Goal: Manage account settings

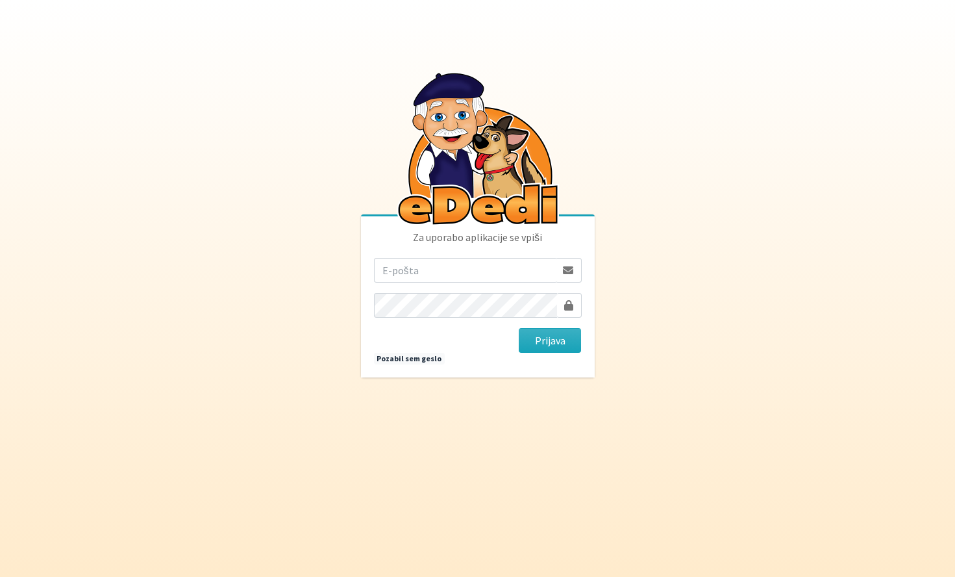
type input "ziga.dobnikar@protonmail.com"
drag, startPoint x: 0, startPoint y: 0, endPoint x: 547, endPoint y: 330, distance: 639.0
click at [547, 330] on button "Prijava" at bounding box center [550, 340] width 63 height 25
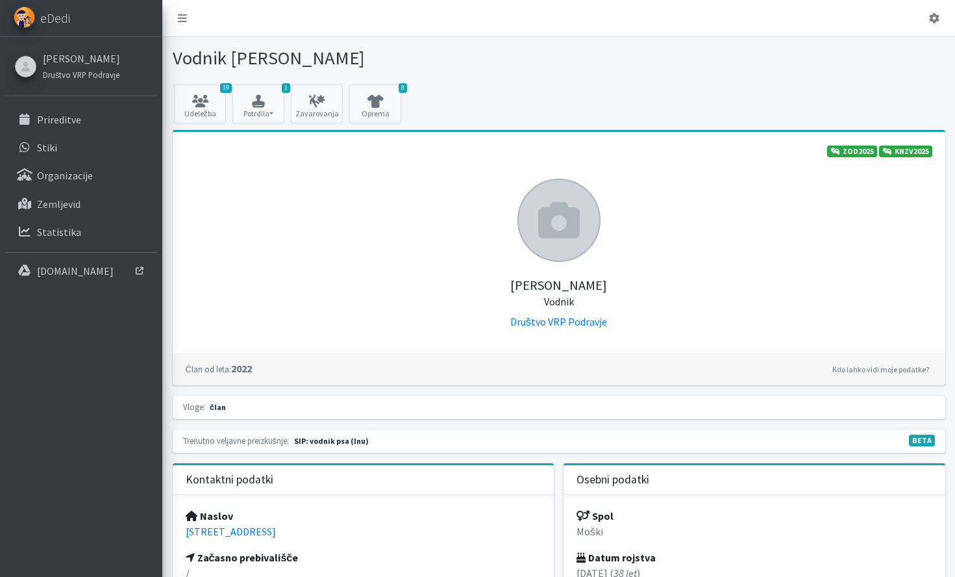
click at [573, 214] on icon at bounding box center [559, 220] width 42 height 42
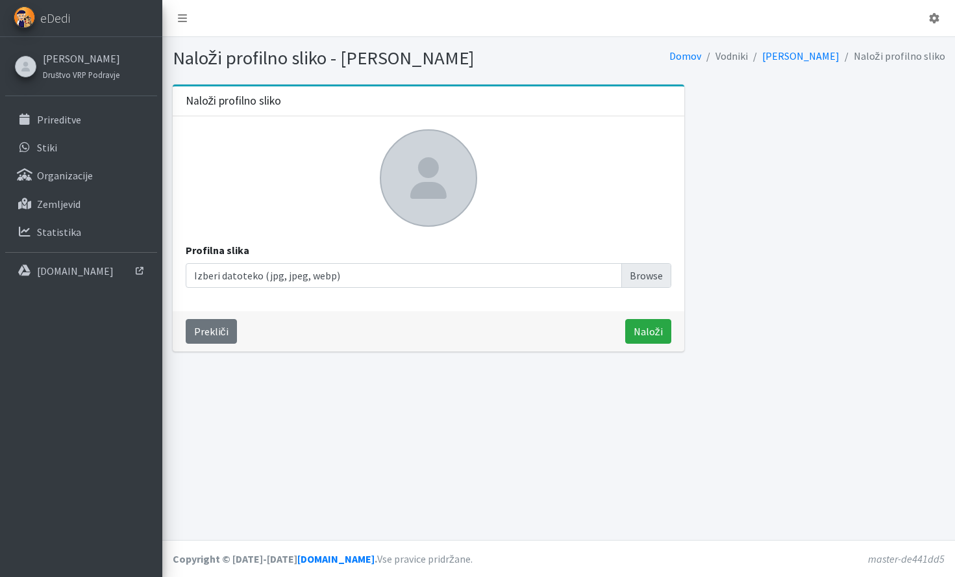
click at [424, 193] on icon at bounding box center [428, 178] width 36 height 42
